Goal: Check status: Check status

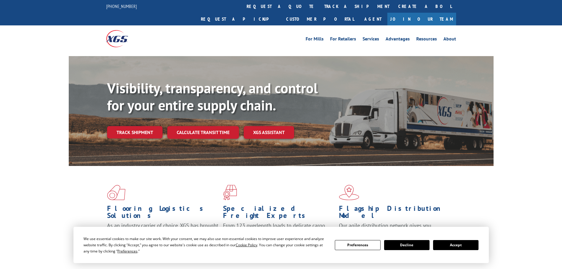
click at [523, 34] on div "For Mills For Retailers Services Advantages Resources About For Mills For Retai…" at bounding box center [281, 38] width 562 height 26
click at [320, 6] on link "track a shipment" at bounding box center [357, 6] width 74 height 13
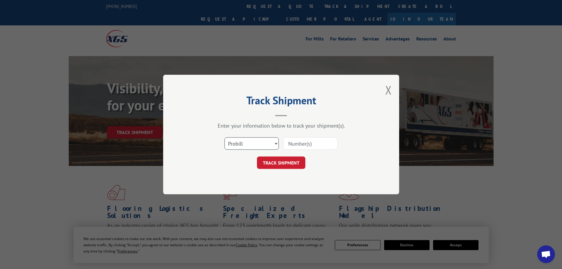
click at [247, 144] on select "Select category... Probill BOL PO" at bounding box center [251, 143] width 54 height 12
select select "bol"
click at [224, 137] on select "Select category... Probill BOL PO" at bounding box center [251, 143] width 54 height 12
click at [343, 98] on h2 "Track Shipment" at bounding box center [281, 101] width 177 height 11
click at [315, 143] on input at bounding box center [310, 143] width 54 height 12
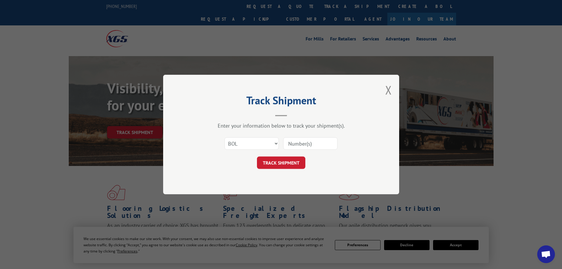
paste input "5300957"
type input "5300957"
click at [286, 166] on button "TRACK SHIPMENT" at bounding box center [281, 162] width 48 height 12
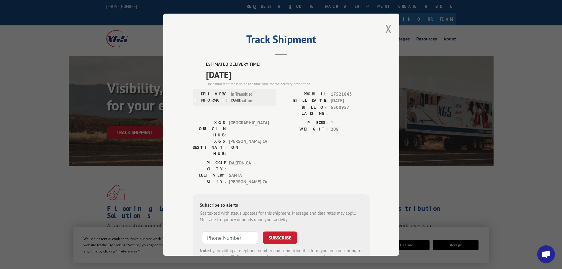
click at [349, 34] on div "Track Shipment ESTIMATED DELIVERY TIME: [DATE] The estimated time is using the …" at bounding box center [281, 135] width 236 height 242
click at [522, 146] on div "Track Shipment ESTIMATED DELIVERY TIME: [DATE] The estimated time is using the …" at bounding box center [281, 134] width 562 height 269
click at [494, 29] on div "Track Shipment ESTIMATED DELIVERY TIME: [DATE] The estimated time is using the …" at bounding box center [281, 134] width 562 height 269
